Goal: Task Accomplishment & Management: Manage account settings

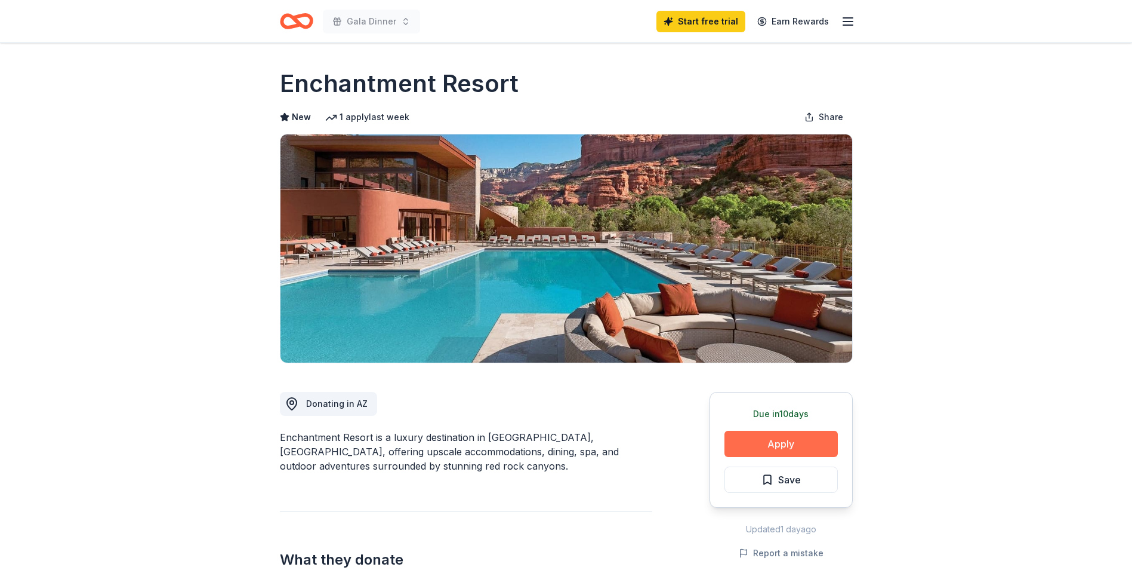
click at [752, 442] on button "Apply" at bounding box center [781, 443] width 113 height 26
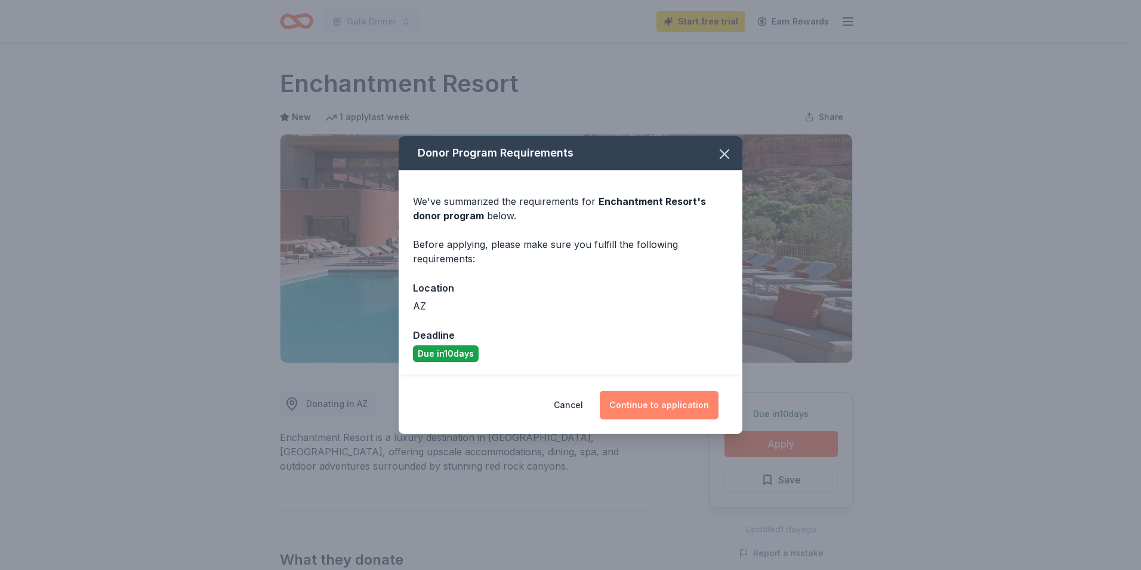
click at [625, 398] on button "Continue to application" at bounding box center [659, 404] width 119 height 29
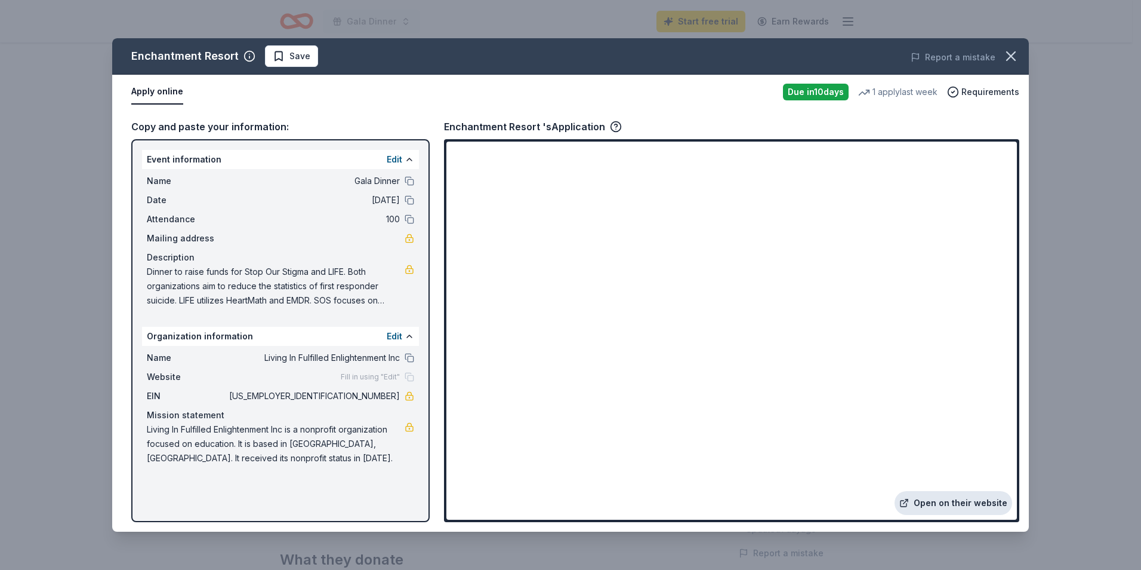
click at [951, 504] on link "Open on their website" at bounding box center [954, 503] width 118 height 24
click at [972, 91] on span "Requirements" at bounding box center [991, 92] width 58 height 14
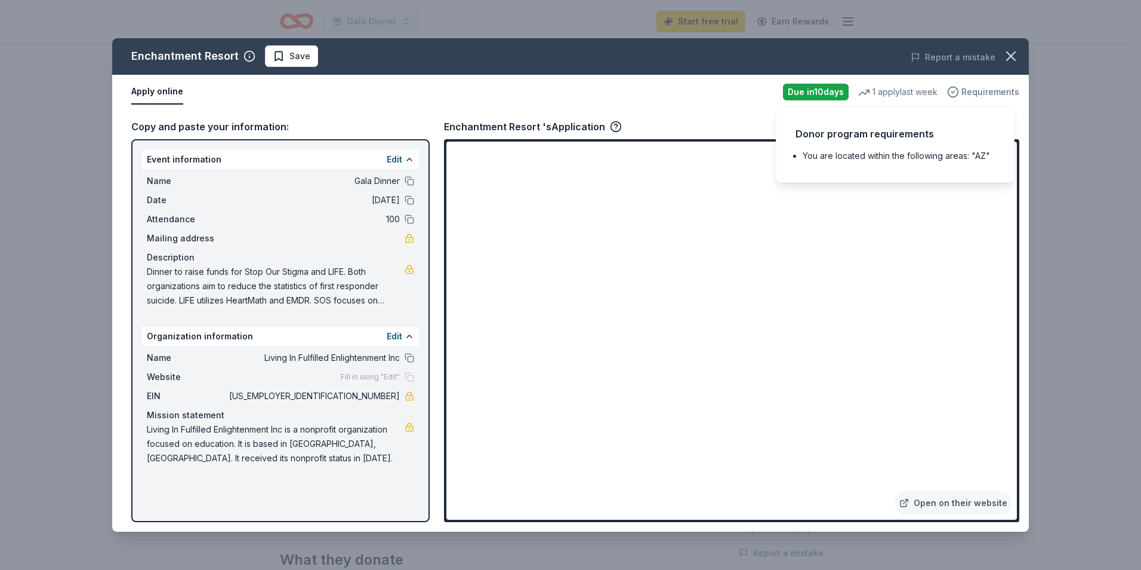
click at [972, 91] on span "Requirements" at bounding box center [991, 92] width 58 height 14
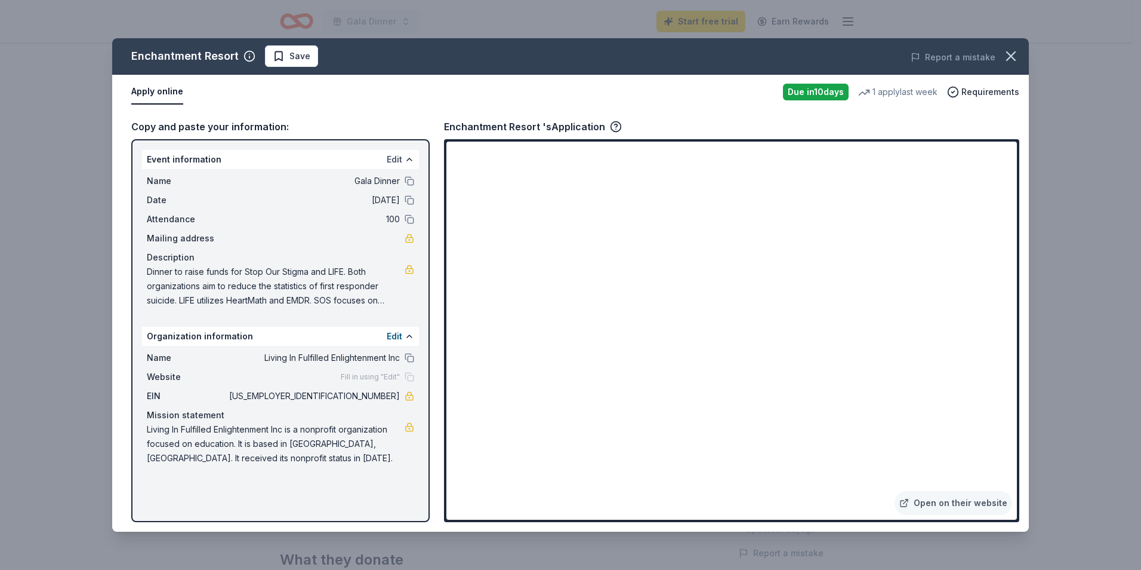
click at [393, 155] on button "Edit" at bounding box center [395, 159] width 16 height 14
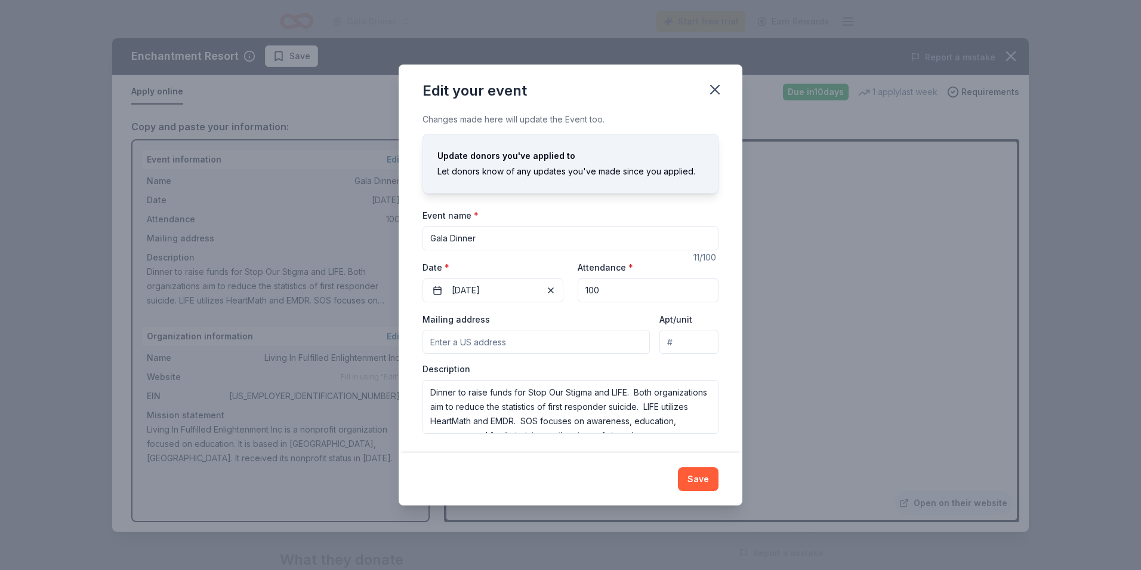
drag, startPoint x: 486, startPoint y: 238, endPoint x: 371, endPoint y: 221, distance: 116.5
click at [371, 221] on div "Edit your event Changes made here will update the Event too. Update donors you'…" at bounding box center [570, 285] width 1141 height 570
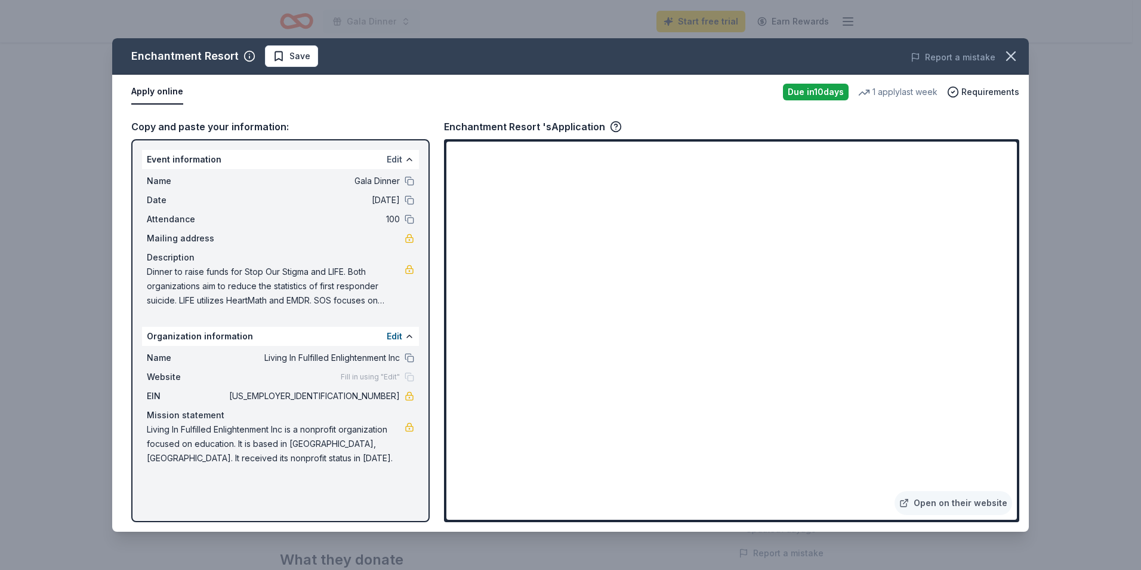
click at [391, 155] on button "Edit" at bounding box center [395, 159] width 16 height 14
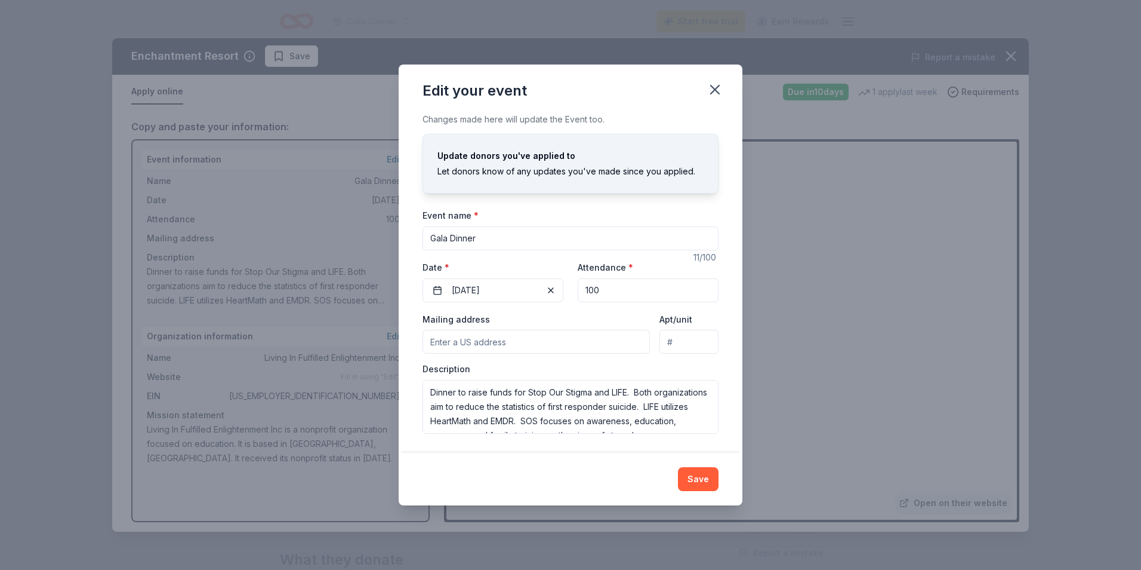
click at [477, 234] on input "Gala Dinner" at bounding box center [571, 238] width 296 height 24
drag, startPoint x: 477, startPoint y: 234, endPoint x: 395, endPoint y: 202, distance: 88.3
click at [395, 202] on div "Edit your event Changes made here will update the Event too. Update donors you'…" at bounding box center [570, 285] width 1141 height 570
type input "Save a Life Gala"
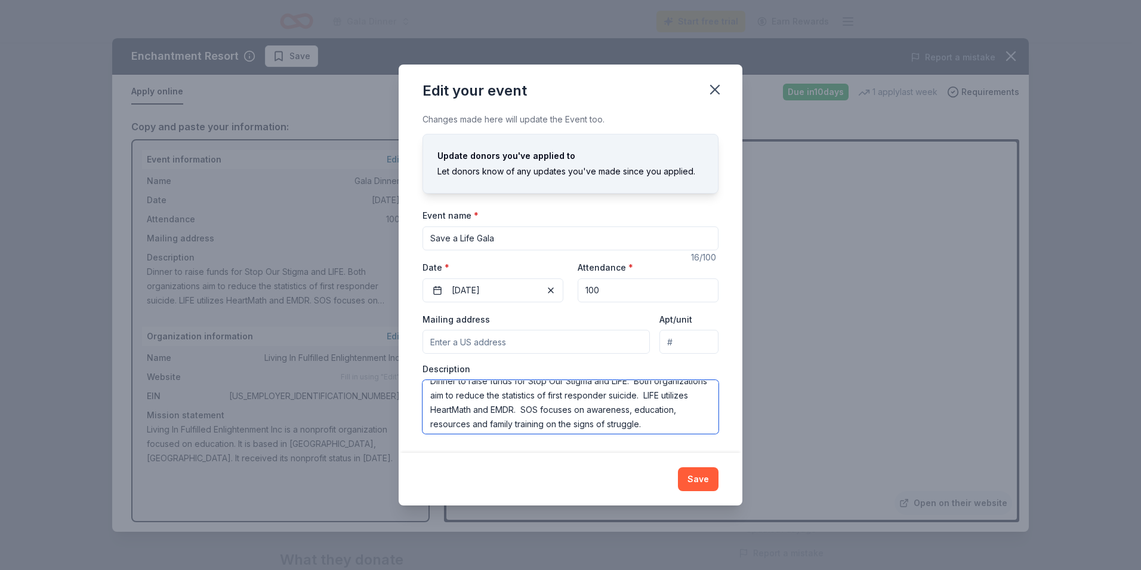
scroll to position [14, 0]
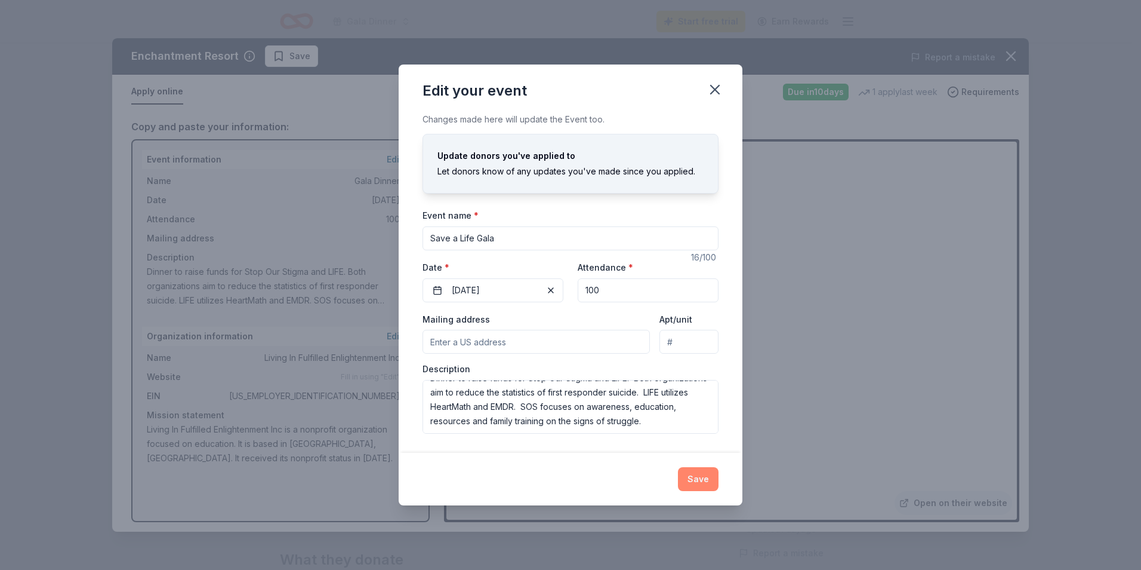
click at [703, 487] on button "Save" at bounding box center [698, 479] width 41 height 24
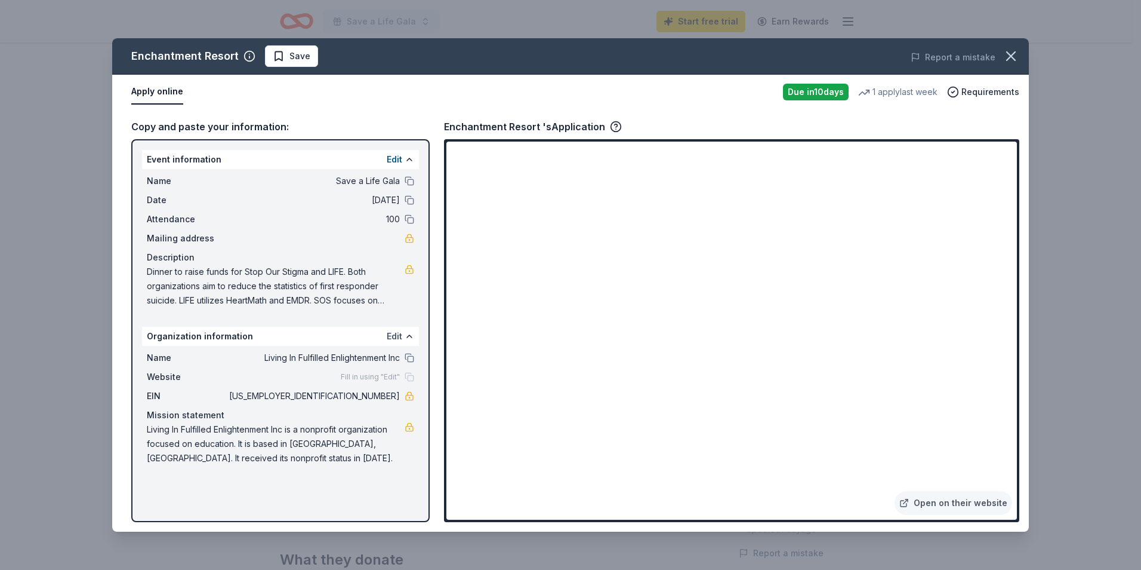
click at [390, 334] on button "Edit" at bounding box center [395, 336] width 16 height 14
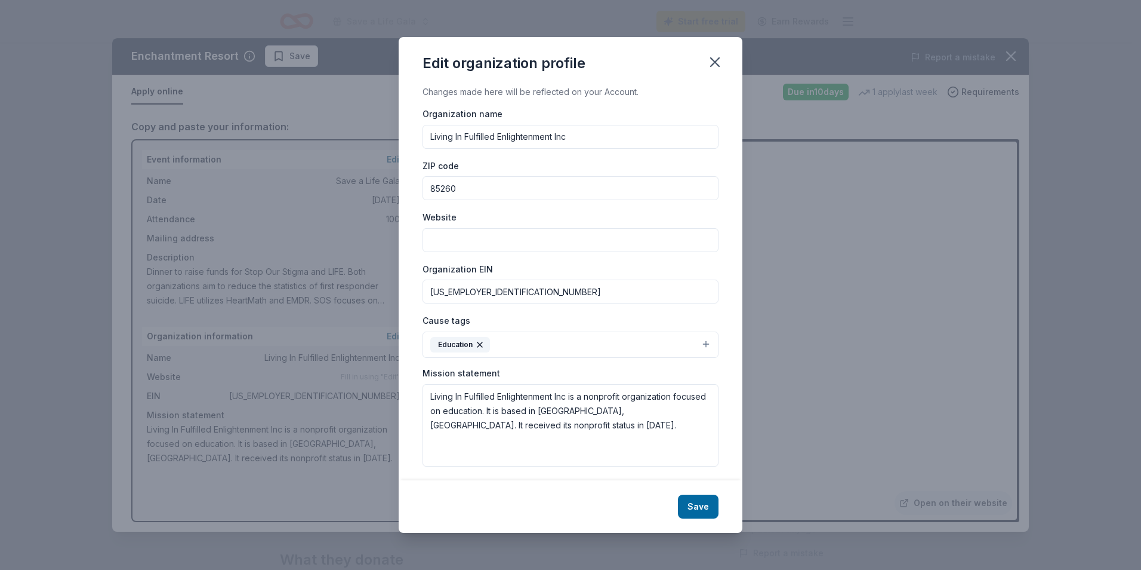
click at [536, 233] on input "Website" at bounding box center [571, 240] width 296 height 24
drag, startPoint x: 478, startPoint y: 411, endPoint x: 539, endPoint y: 423, distance: 62.6
click at [539, 423] on textarea "Living In Fulfilled Enlightenment Inc is a nonprofit organization focused on ed…" at bounding box center [571, 425] width 296 height 82
click at [481, 344] on icon "button" at bounding box center [480, 345] width 10 height 10
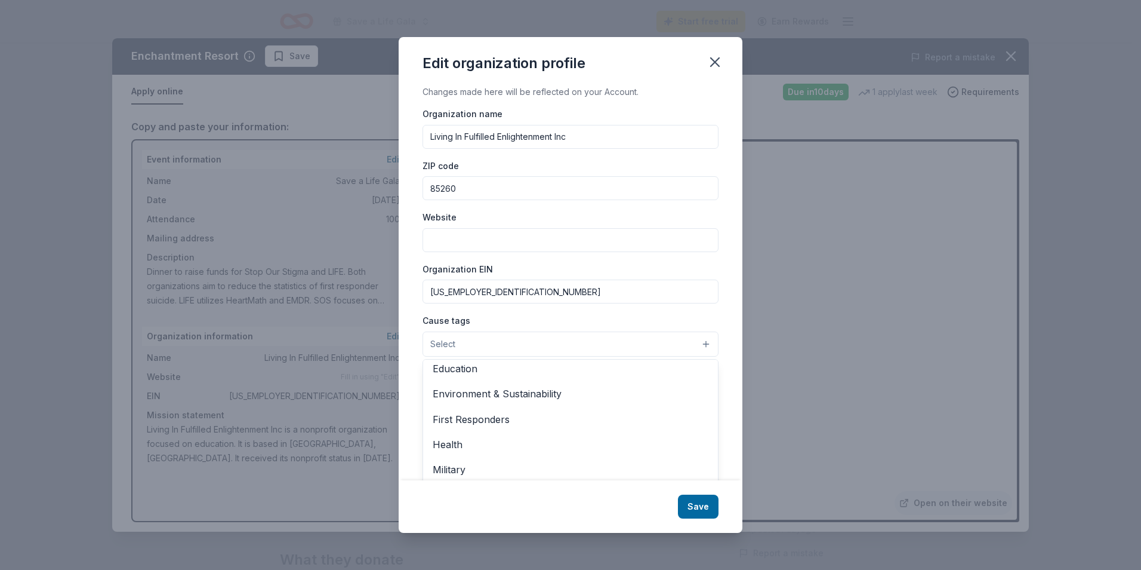
scroll to position [110, 0]
click at [522, 416] on span "First Responders" at bounding box center [571, 416] width 276 height 16
click at [522, 416] on span "Health" at bounding box center [571, 418] width 276 height 16
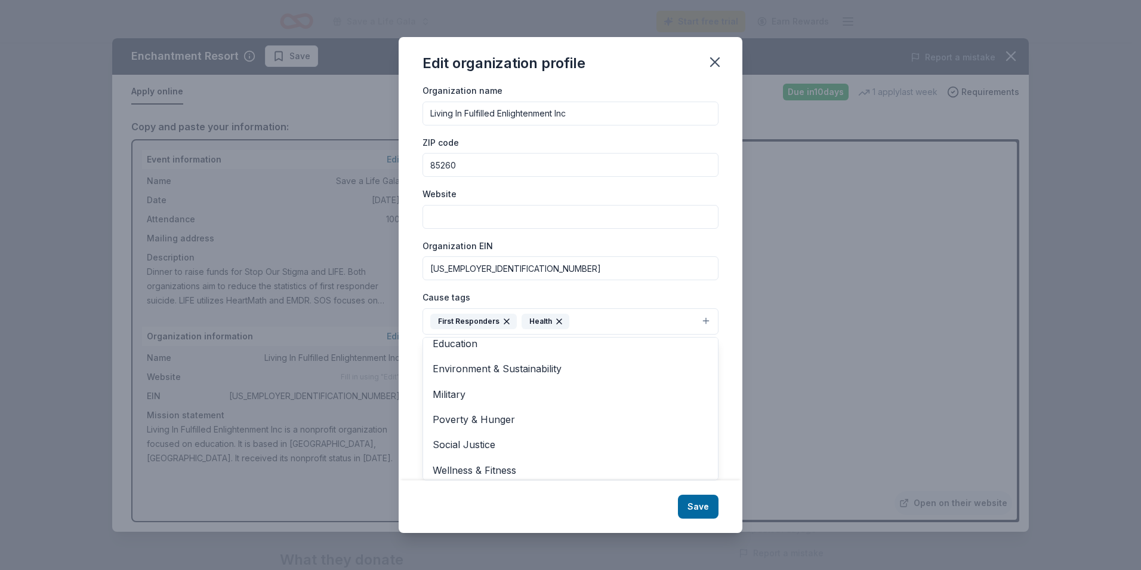
scroll to position [116, 0]
click at [700, 512] on div "Edit organization profile Changes made here will be reflected on your Account. …" at bounding box center [571, 284] width 344 height 495
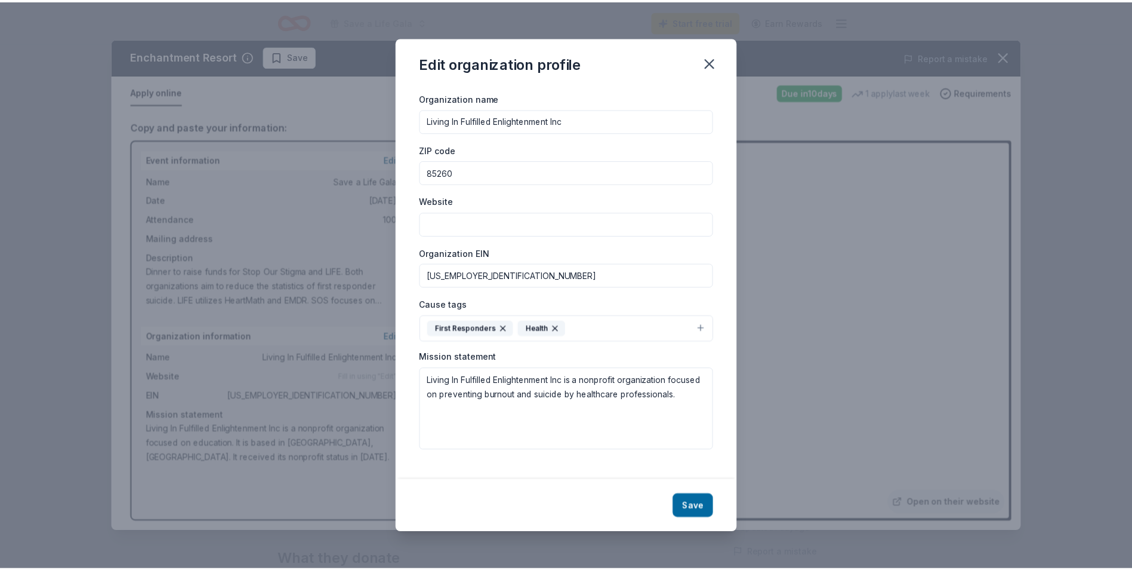
scroll to position [5, 0]
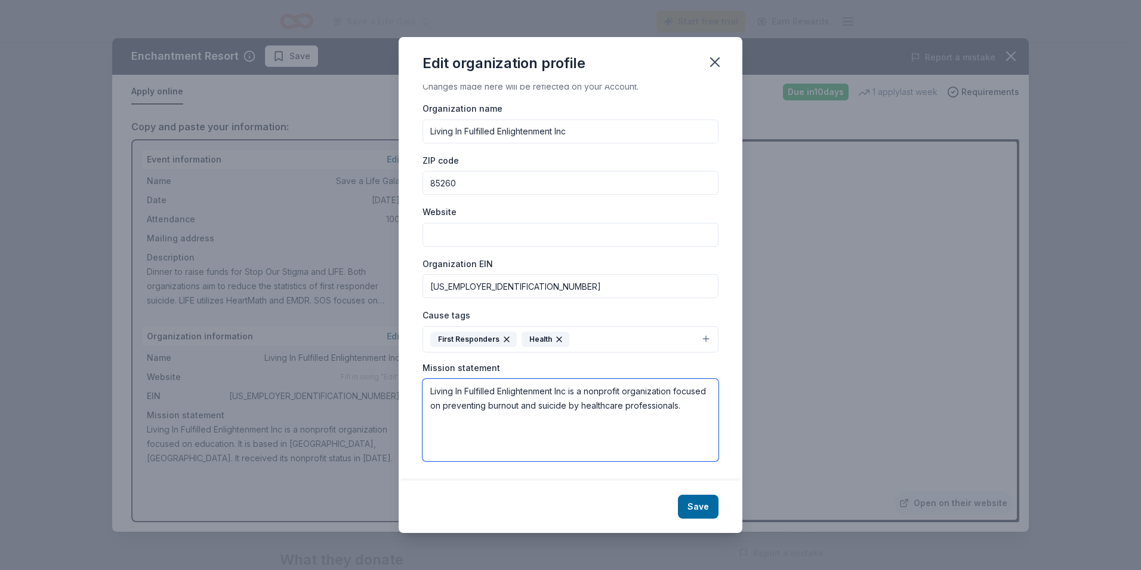
click at [492, 424] on textarea "Living In Fulfilled Enlightenment Inc is a nonprofit organization focused on pr…" at bounding box center [571, 419] width 296 height 82
type textarea "Living In Fulfilled Enlightenment Inc is a nonprofit organization focused on pr…"
click at [703, 507] on button "Save" at bounding box center [698, 506] width 41 height 24
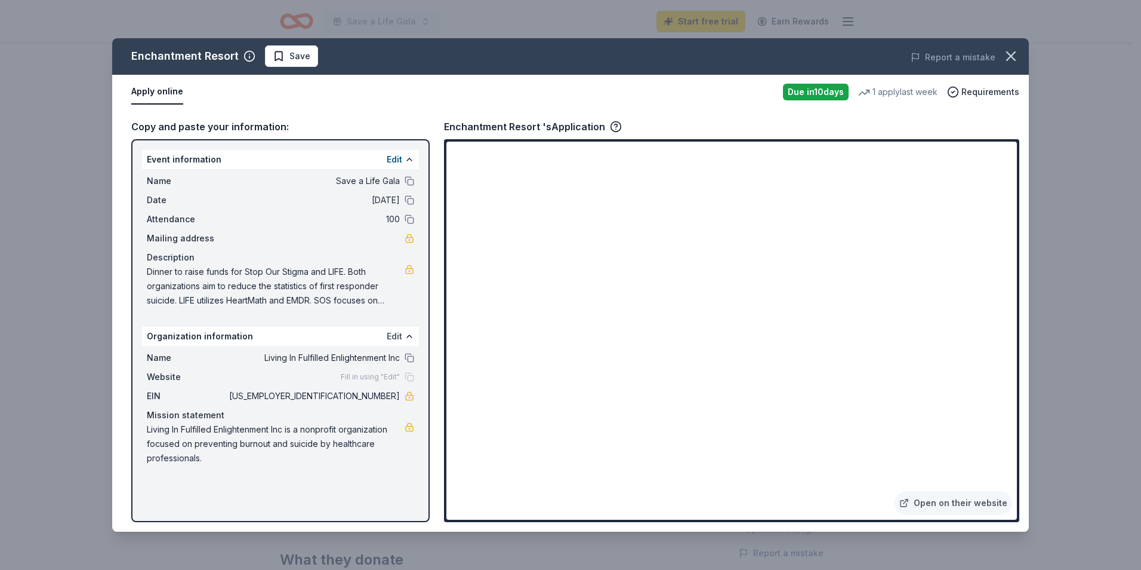
click at [395, 334] on button "Edit" at bounding box center [395, 336] width 16 height 14
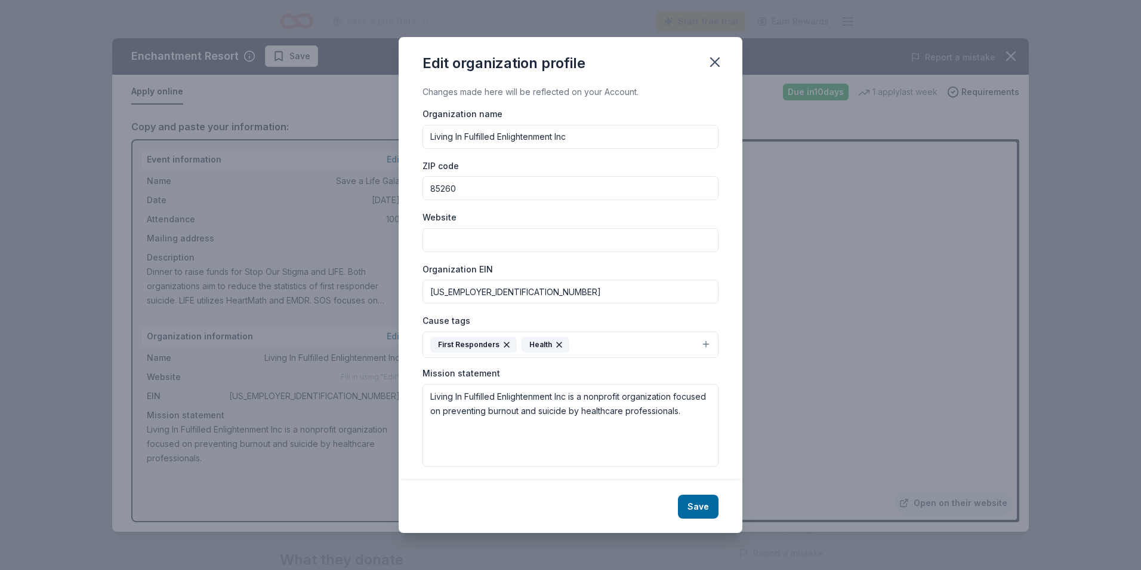
click at [470, 245] on input "Website" at bounding box center [571, 240] width 296 height 24
paste input "[URL][DOMAIN_NAME]"
type input "[URL][DOMAIN_NAME]"
click at [685, 503] on button "Save" at bounding box center [698, 506] width 41 height 24
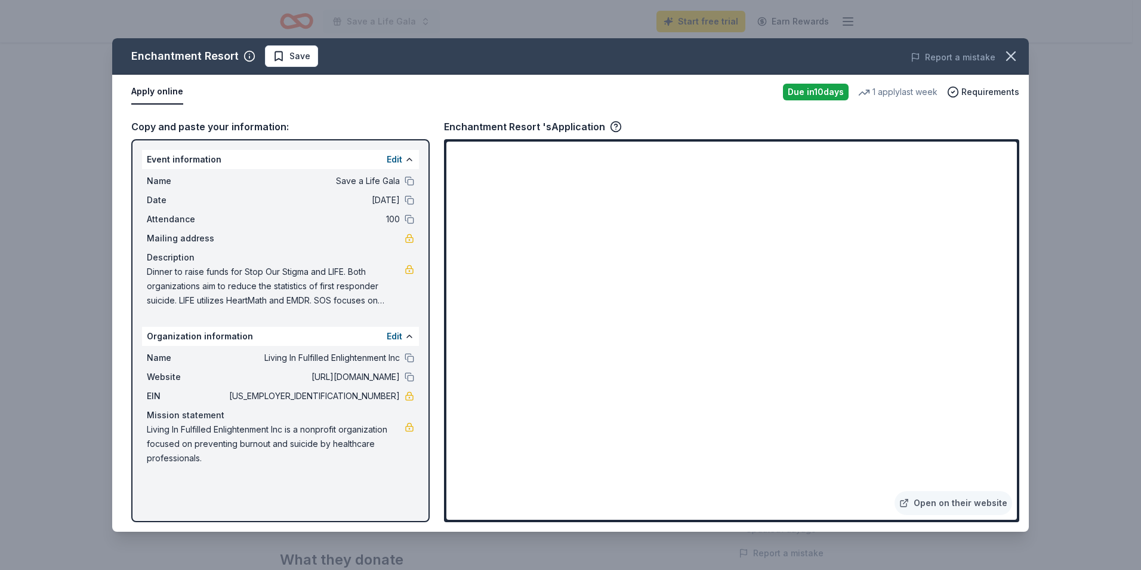
click at [150, 91] on button "Apply online" at bounding box center [157, 91] width 52 height 25
click at [140, 93] on button "Apply online" at bounding box center [157, 91] width 52 height 25
click at [1018, 57] on icon "button" at bounding box center [1011, 56] width 17 height 17
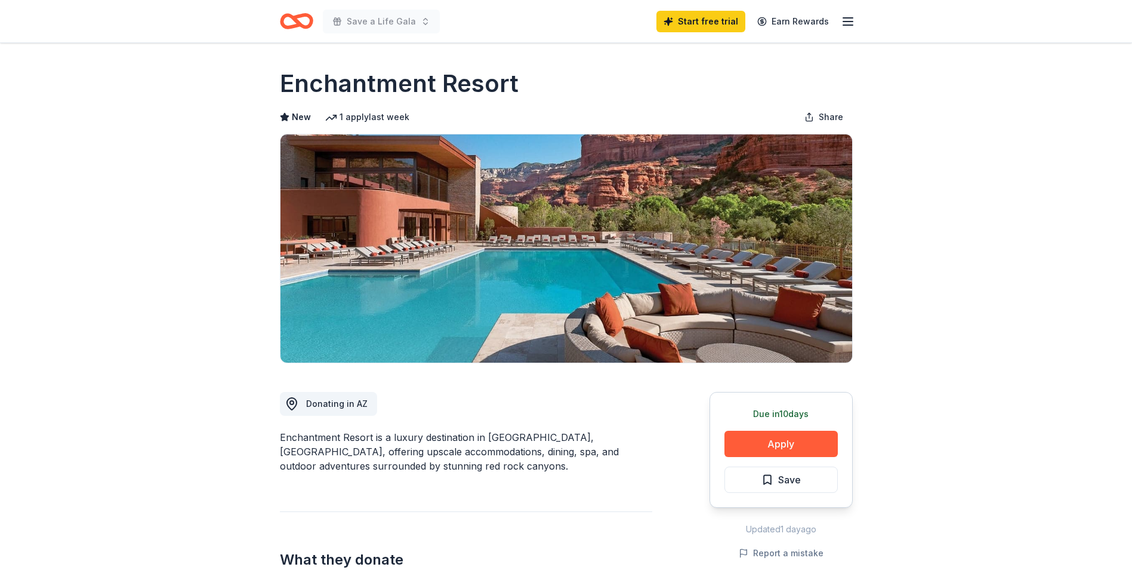
click at [292, 14] on icon "Home" at bounding box center [296, 21] width 33 height 28
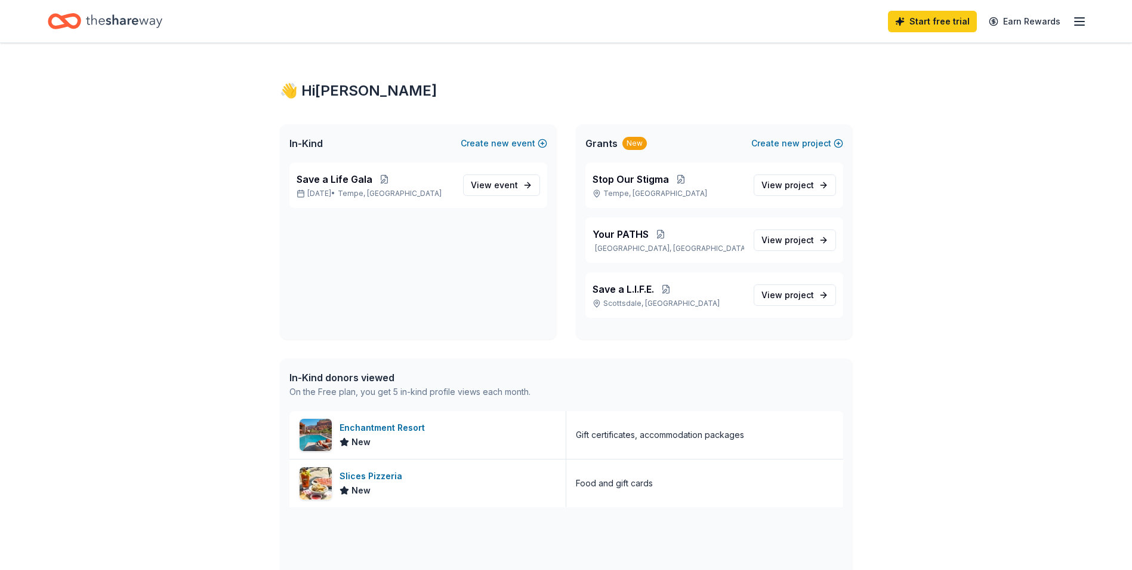
click at [1083, 23] on icon "button" at bounding box center [1080, 21] width 14 height 14
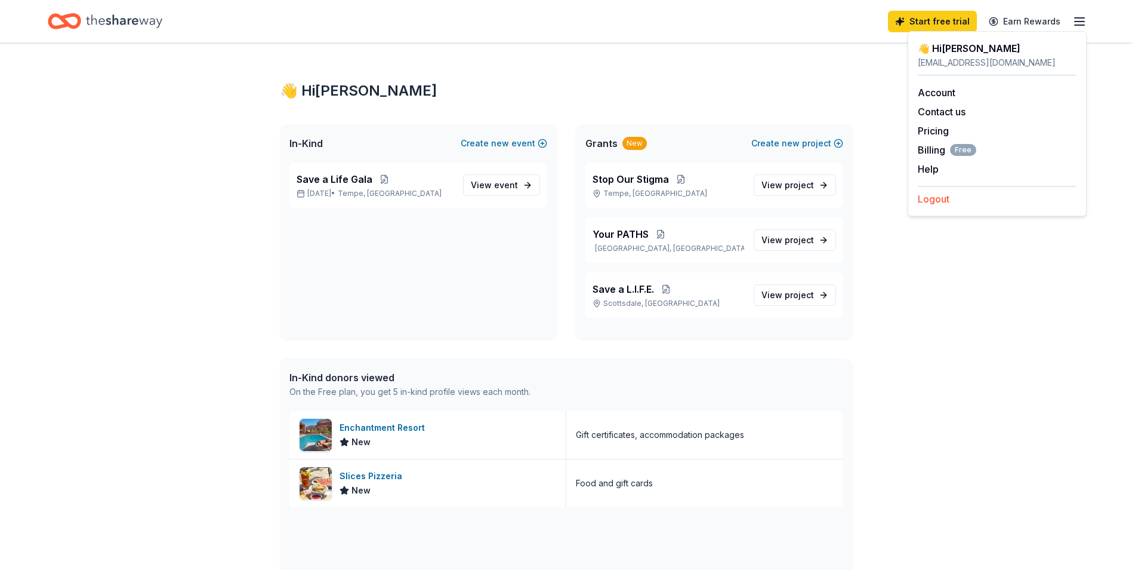
click at [937, 196] on button "Logout" at bounding box center [934, 199] width 32 height 14
